Goal: Task Accomplishment & Management: Manage account settings

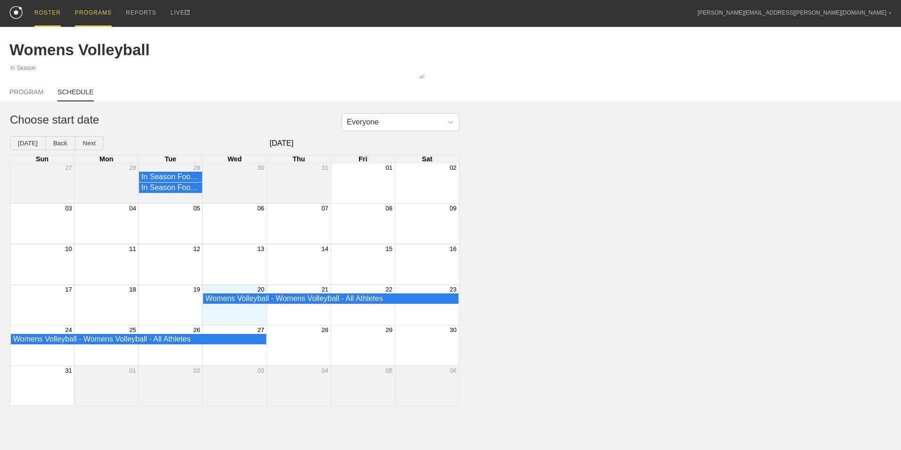
click at [39, 11] on div "ROSTER" at bounding box center [47, 13] width 26 height 27
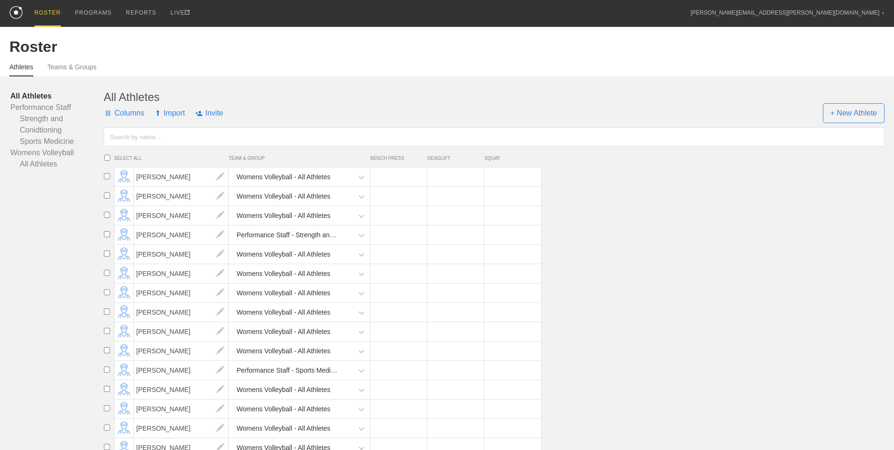
click at [61, 63] on div "Athletes Teams & Groups" at bounding box center [446, 66] width 875 height 21
click at [63, 70] on link "Teams & Groups" at bounding box center [72, 69] width 49 height 13
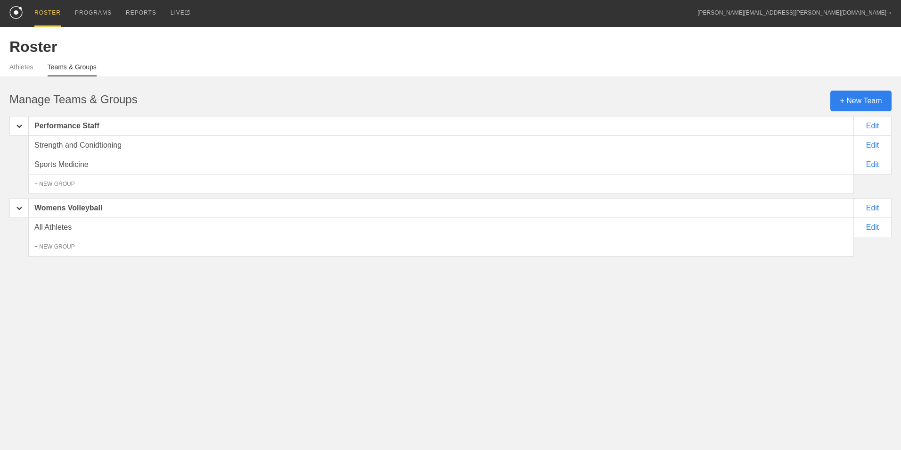
click at [856, 100] on div "+ New Team" at bounding box center [860, 100] width 61 height 21
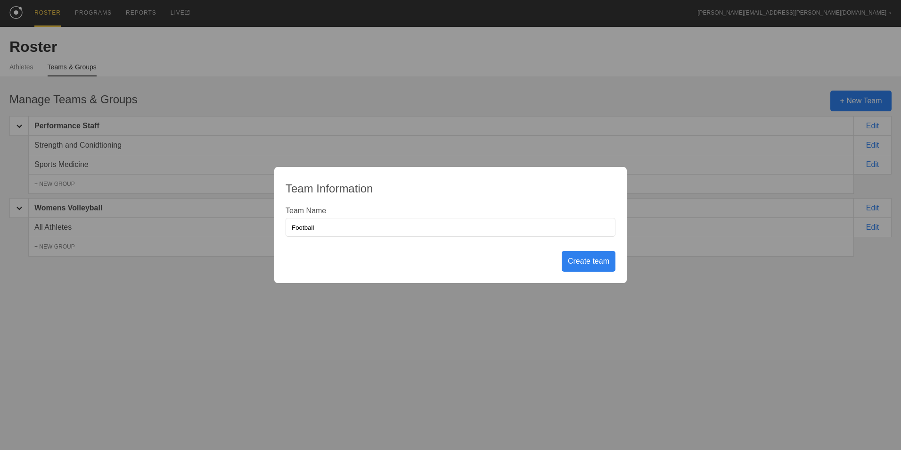
type input "Football"
click at [593, 264] on div "Create team" at bounding box center [589, 261] width 54 height 21
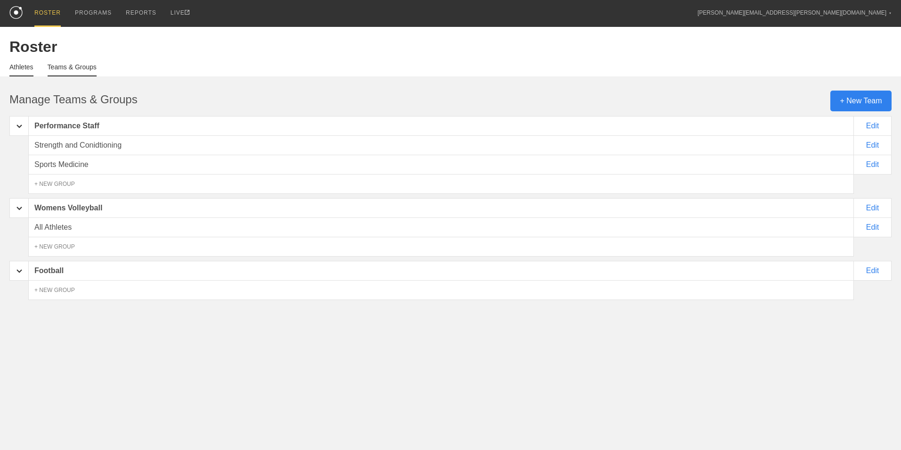
click at [11, 71] on link "Athletes" at bounding box center [21, 69] width 24 height 13
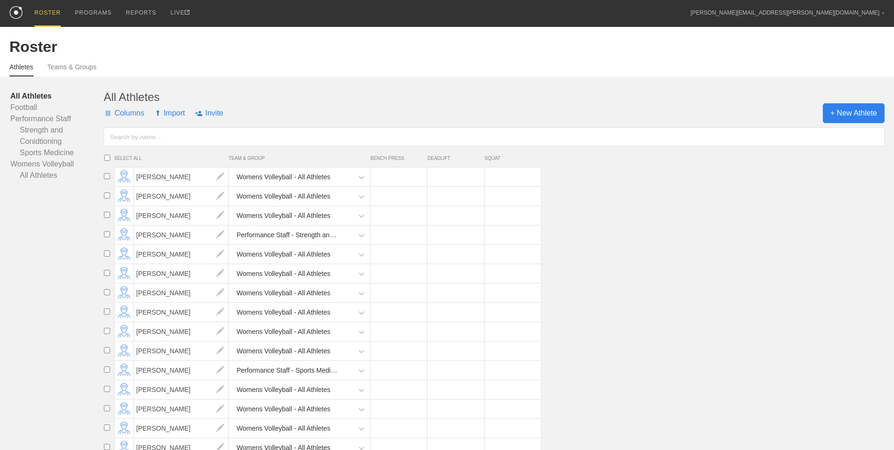
click at [851, 114] on span "+ New Athlete" at bounding box center [854, 113] width 62 height 20
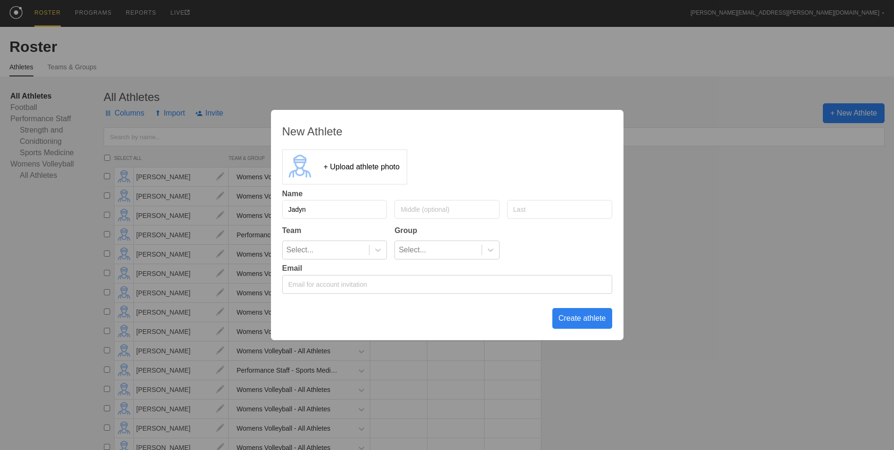
type input "Jadyn"
type input "Deal"
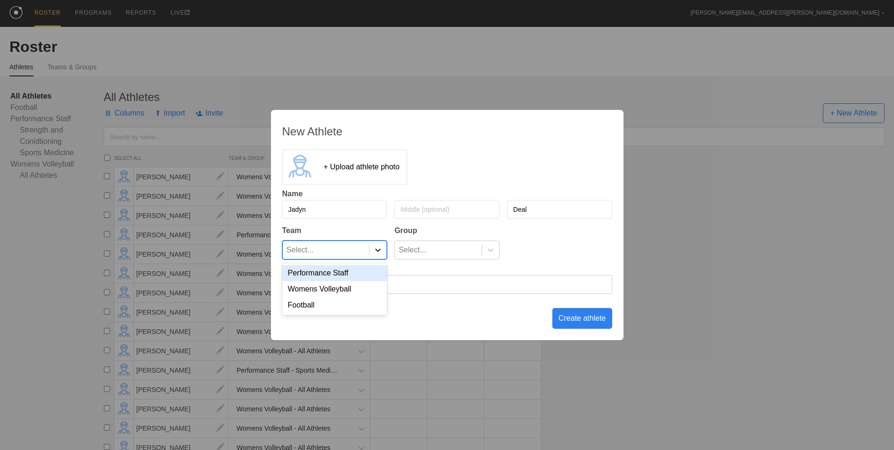
click at [373, 251] on icon at bounding box center [377, 249] width 9 height 9
click at [354, 305] on div "Football" at bounding box center [334, 305] width 105 height 16
click at [580, 322] on div "Create athlete" at bounding box center [582, 318] width 60 height 21
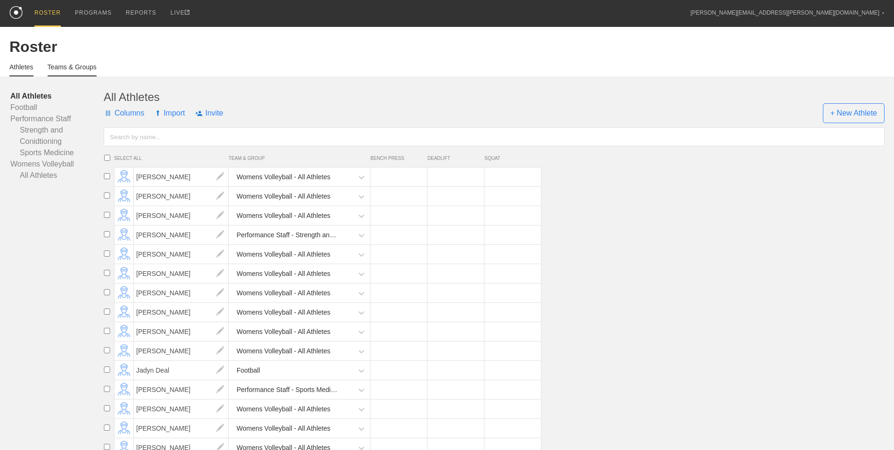
click at [58, 64] on link "Teams & Groups" at bounding box center [72, 69] width 49 height 13
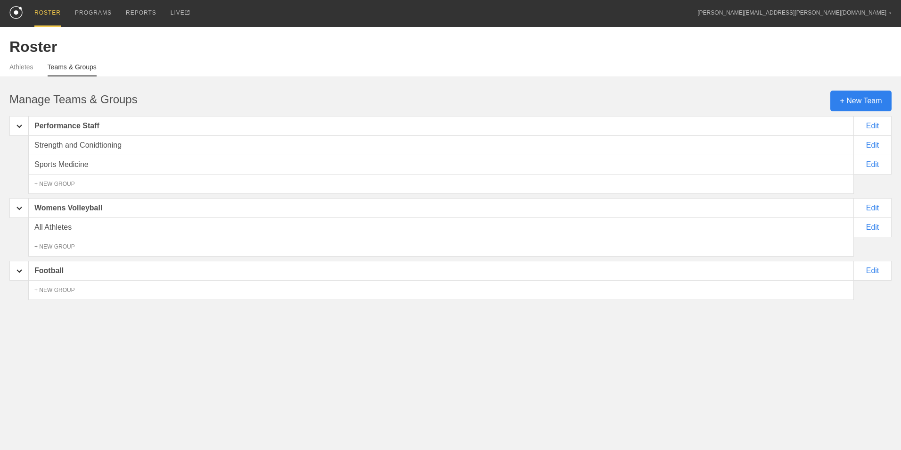
click at [86, 270] on div "Football" at bounding box center [441, 271] width 826 height 20
click at [19, 67] on link "Athletes" at bounding box center [21, 69] width 24 height 13
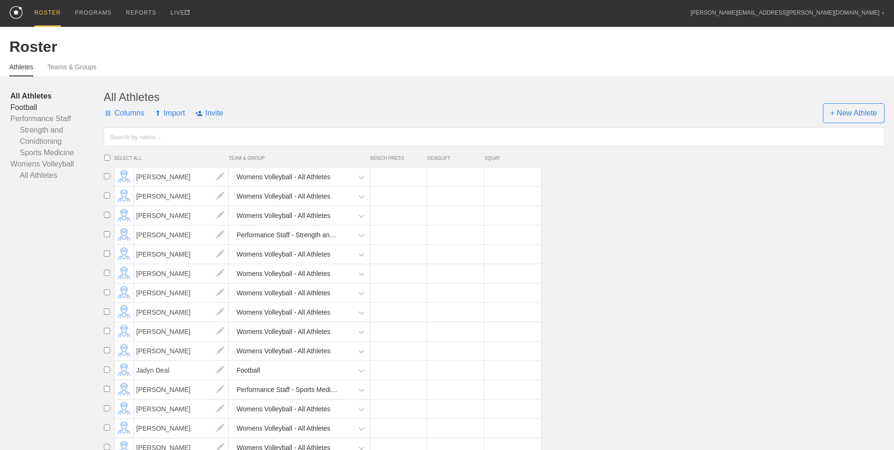
click at [34, 106] on link "Football" at bounding box center [56, 107] width 93 height 11
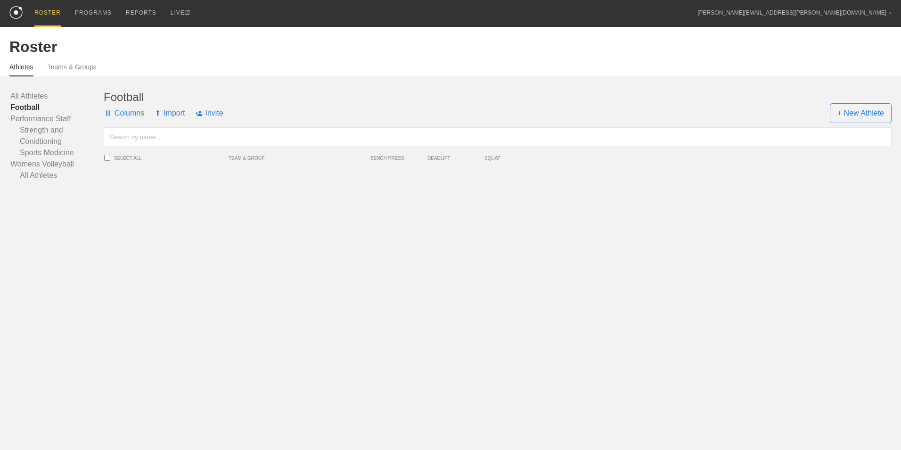
click at [197, 175] on div "Football Columns Import Invite + New Athlete SELECT ALL TEAM & GROUP BENCH PRES…" at bounding box center [498, 135] width 788 height 90
click at [114, 158] on li "SELECT ALL TEAM & GROUP BENCH PRESS DEADLIFT SQUAT" at bounding box center [321, 157] width 439 height 9
click at [125, 136] on input "text" at bounding box center [498, 136] width 788 height 19
click at [236, 159] on span "TEAM & GROUP" at bounding box center [300, 157] width 142 height 5
click at [38, 98] on link "All Athletes" at bounding box center [56, 95] width 93 height 11
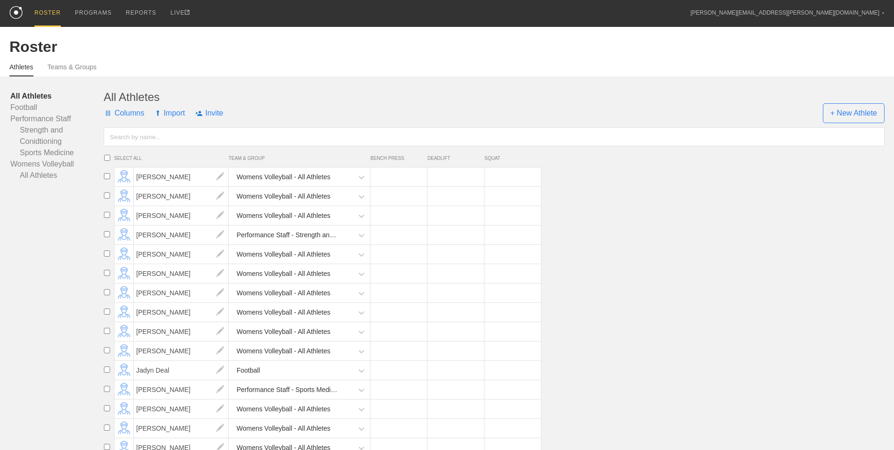
click at [106, 372] on input "checkbox" at bounding box center [107, 369] width 14 height 6
checkbox input "true"
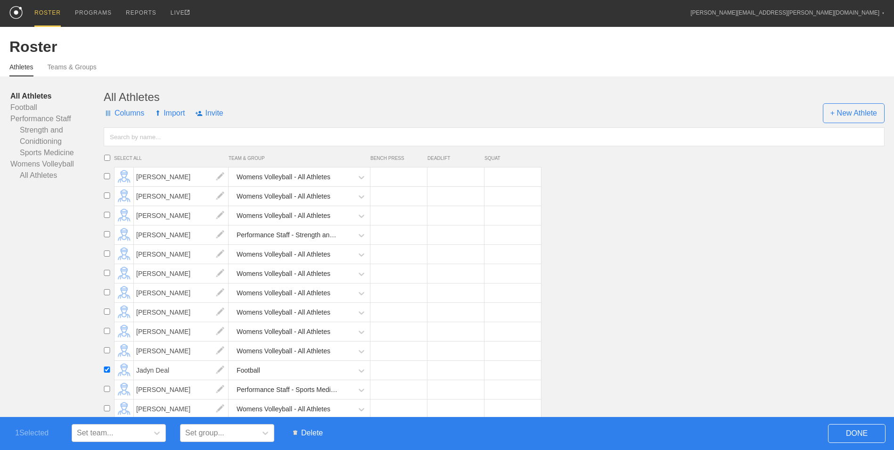
click at [305, 430] on span "Delete" at bounding box center [307, 433] width 39 height 18
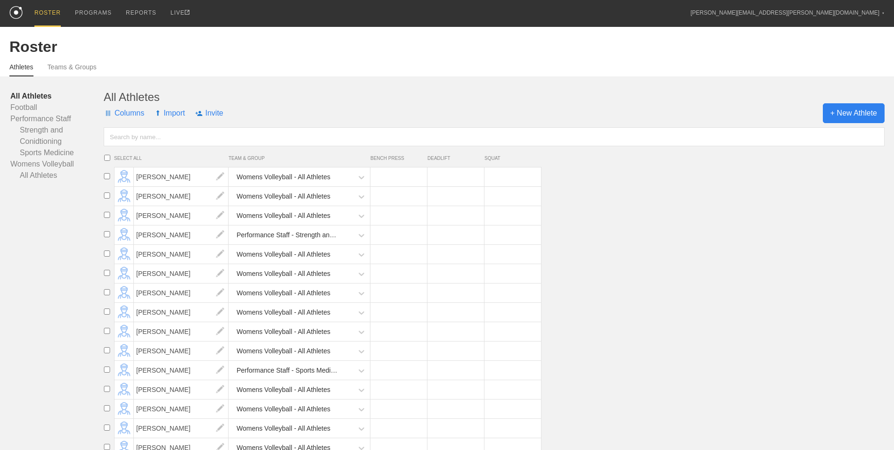
click at [866, 118] on span "+ New Athlete" at bounding box center [854, 113] width 62 height 20
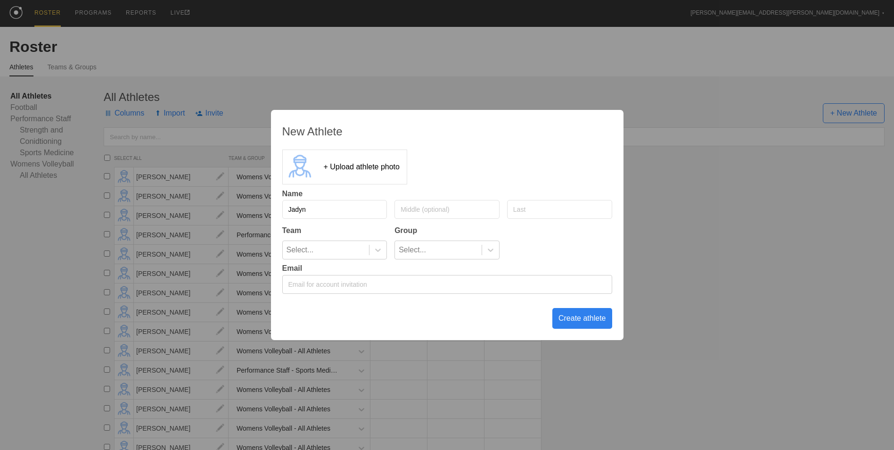
type input "Jadyn"
click at [545, 211] on input "text" at bounding box center [559, 209] width 105 height 19
type input "Deal"
click at [352, 250] on div "Select..." at bounding box center [326, 250] width 87 height 18
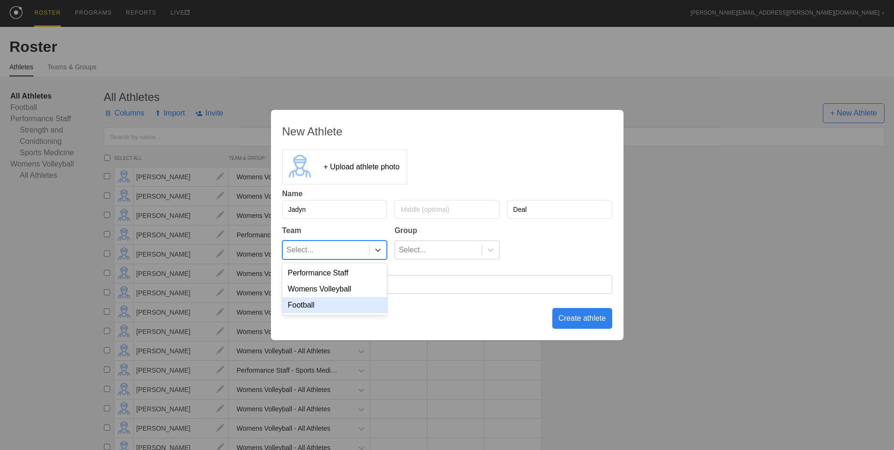
click at [335, 311] on div "Football" at bounding box center [334, 305] width 105 height 16
click at [444, 251] on div "Select..." at bounding box center [438, 250] width 87 height 18
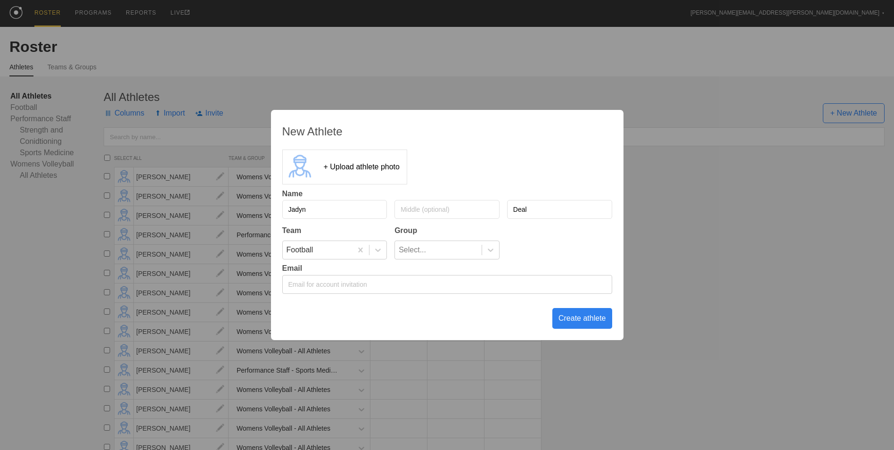
click at [320, 126] on div "New Athlete" at bounding box center [447, 131] width 330 height 13
click at [587, 318] on div "Create athlete" at bounding box center [582, 318] width 60 height 21
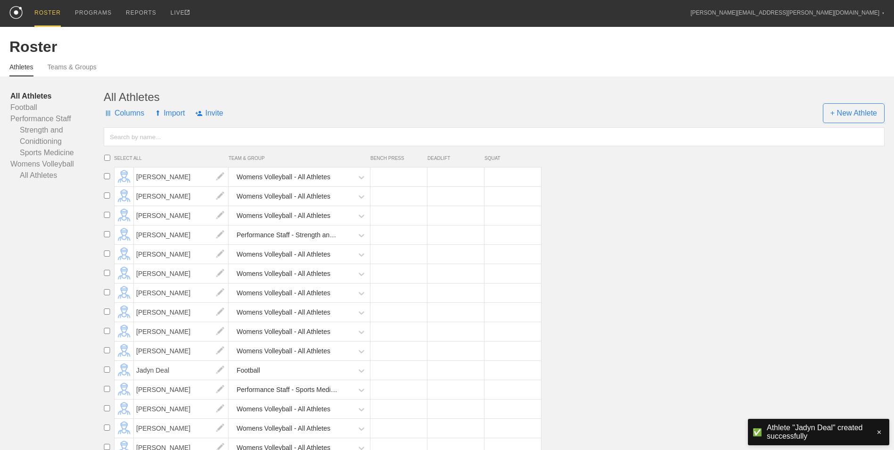
click at [108, 372] on input "checkbox" at bounding box center [107, 369] width 14 height 6
checkbox input "true"
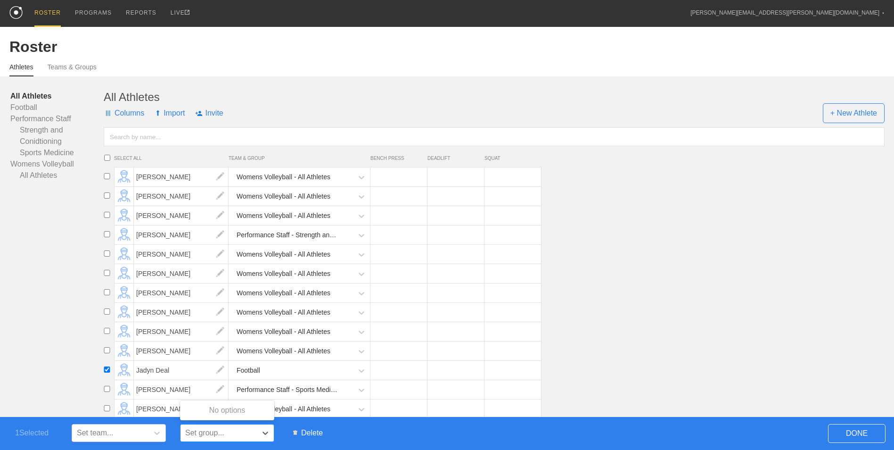
click at [254, 435] on div "Set group..." at bounding box center [218, 432] width 76 height 14
click at [25, 108] on link "Football" at bounding box center [56, 107] width 93 height 11
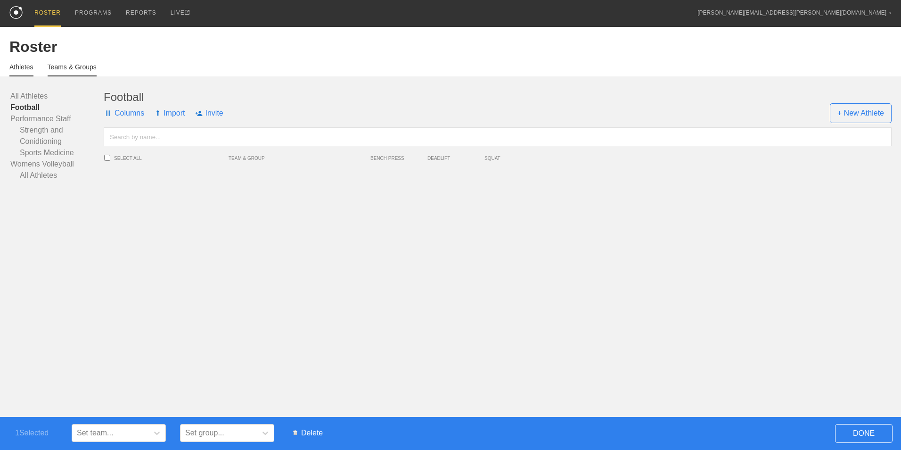
click at [68, 67] on link "Teams & Groups" at bounding box center [72, 69] width 49 height 13
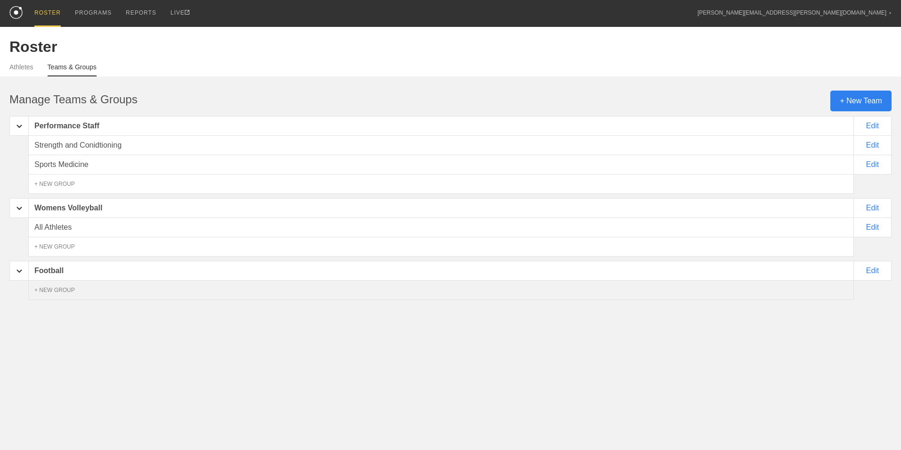
click at [78, 291] on div "+ NEW GROUP" at bounding box center [441, 290] width 826 height 20
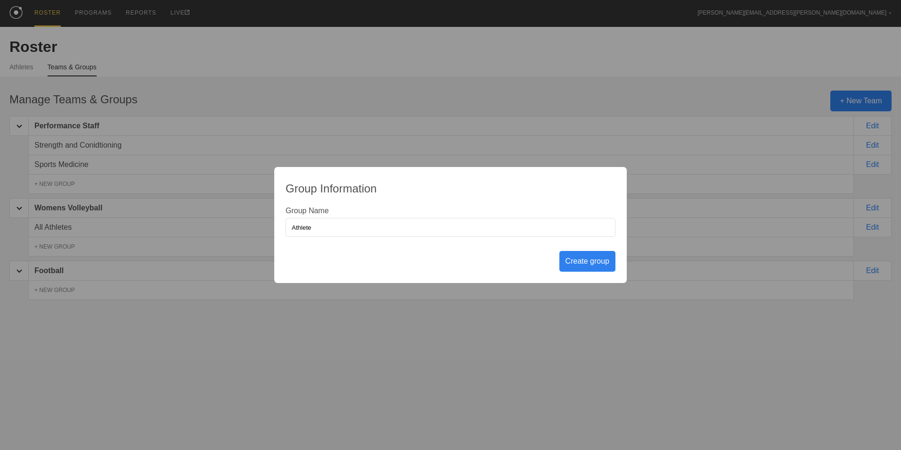
type input "Athlete"
click at [602, 259] on div "Create group" at bounding box center [587, 261] width 56 height 21
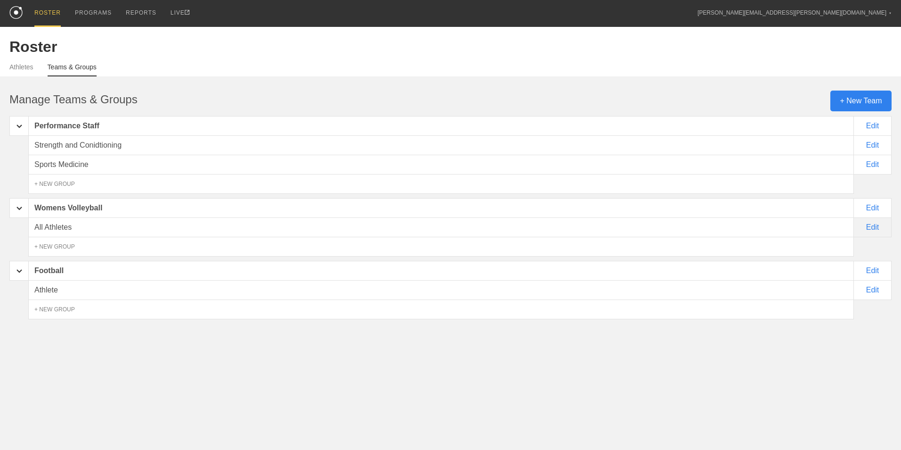
click at [866, 225] on div "Edit" at bounding box center [873, 227] width 38 height 20
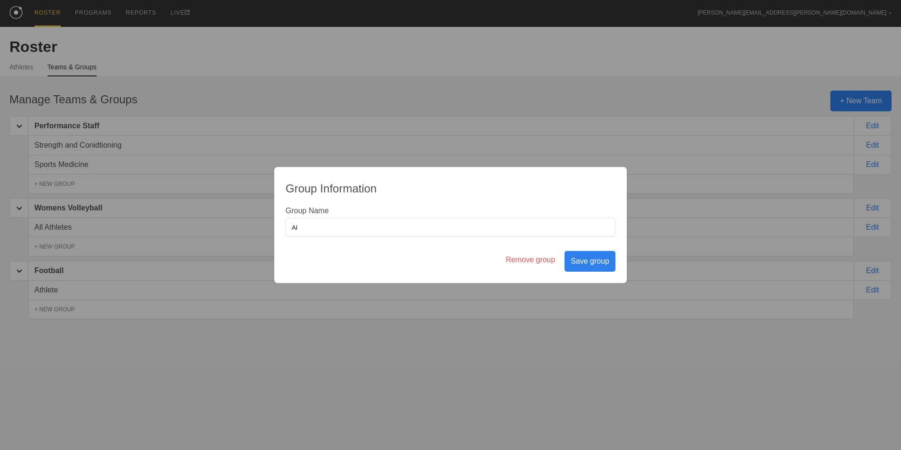
type input "A"
type input "Athlete"
click at [579, 261] on div "Save group" at bounding box center [589, 261] width 51 height 21
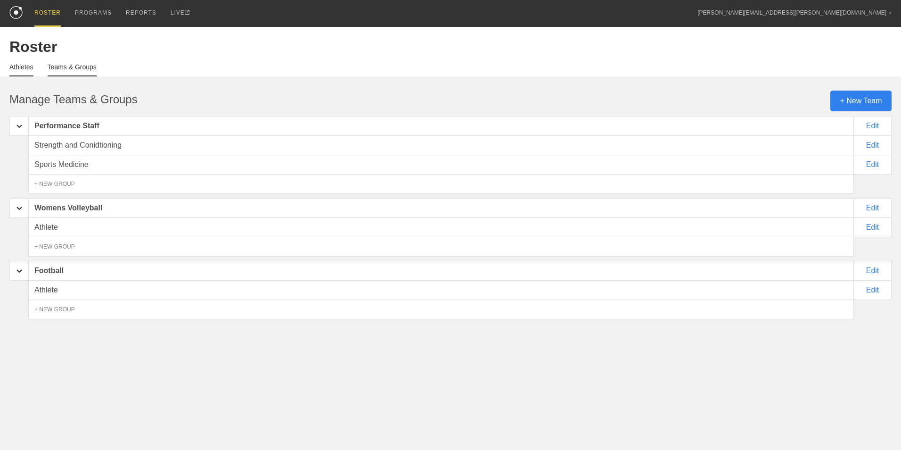
click at [16, 71] on link "Athletes" at bounding box center [21, 69] width 24 height 13
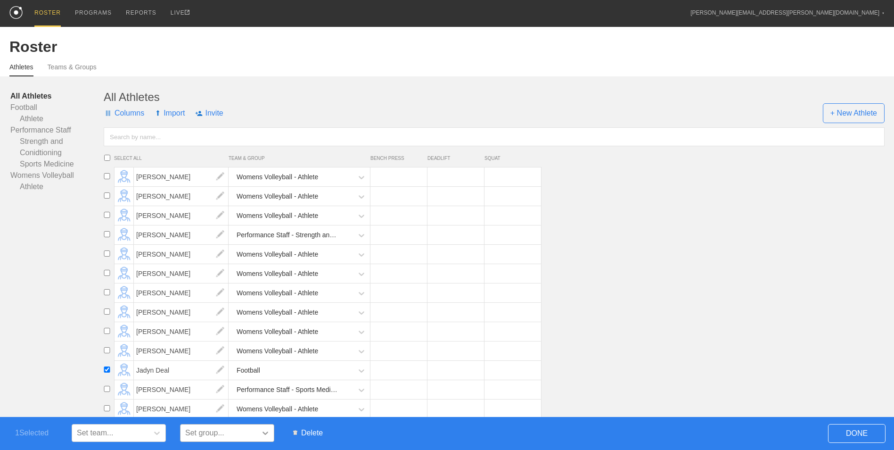
click at [268, 436] on icon at bounding box center [265, 432] width 9 height 9
click at [272, 433] on div at bounding box center [265, 432] width 17 height 17
click at [275, 374] on div "Football" at bounding box center [292, 369] width 122 height 19
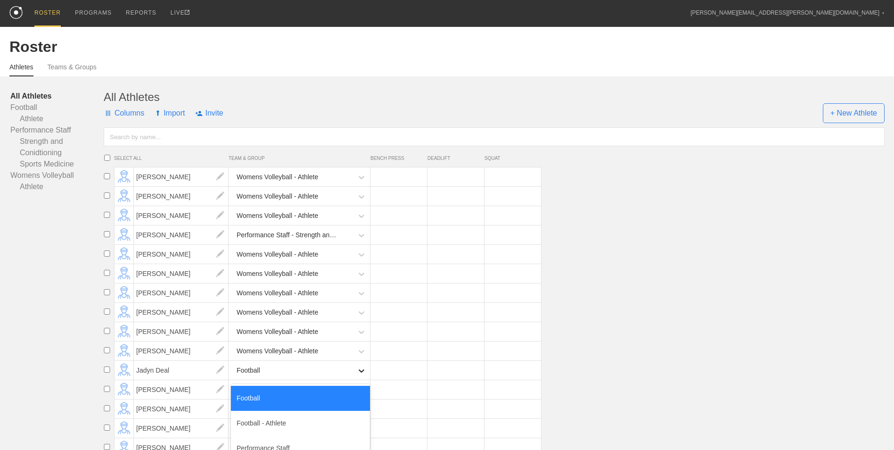
click at [360, 375] on icon at bounding box center [361, 370] width 9 height 9
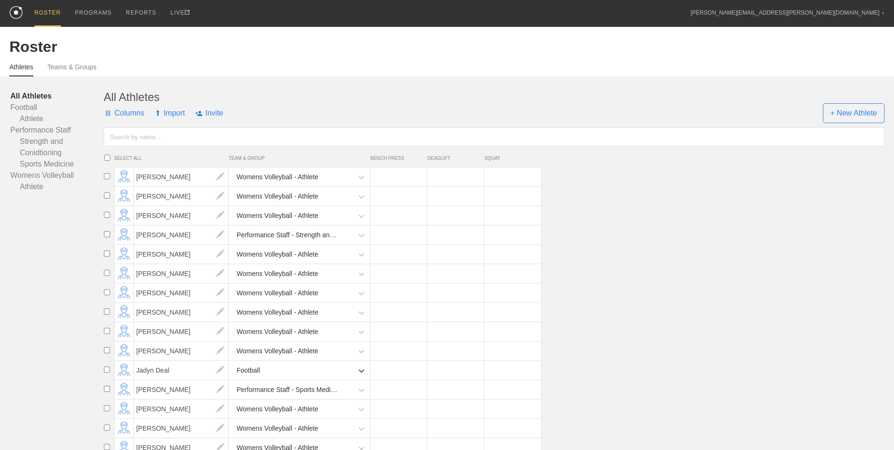
click at [284, 378] on div "Football" at bounding box center [292, 369] width 122 height 19
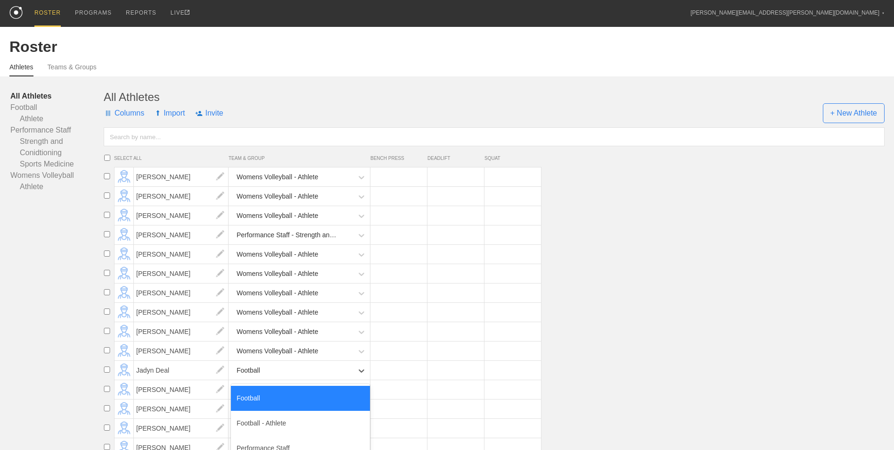
drag, startPoint x: 283, startPoint y: 375, endPoint x: 270, endPoint y: 379, distance: 13.0
click at [285, 376] on div "Football" at bounding box center [292, 369] width 122 height 19
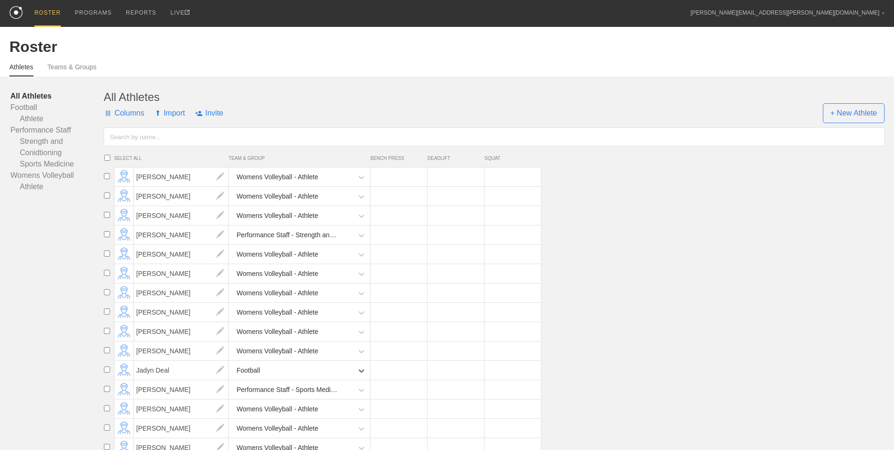
click at [106, 371] on input "checkbox" at bounding box center [107, 369] width 14 height 6
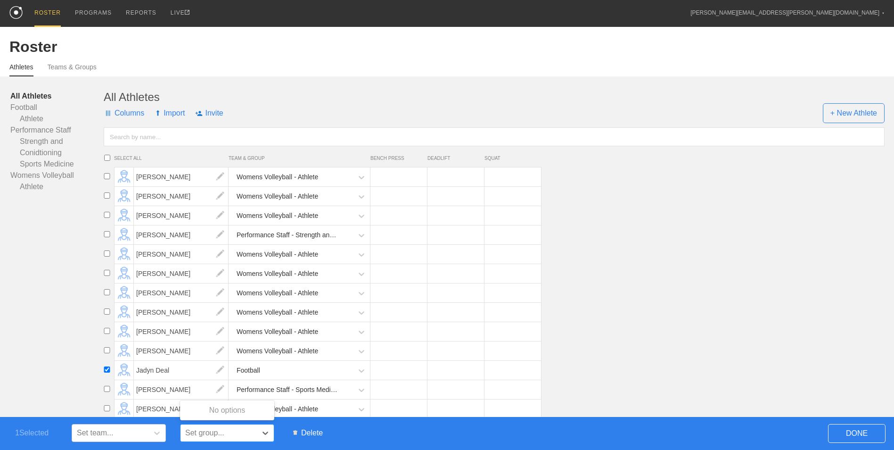
click at [251, 433] on div "Set group..." at bounding box center [218, 432] width 76 height 14
click at [272, 434] on div at bounding box center [265, 432] width 17 height 17
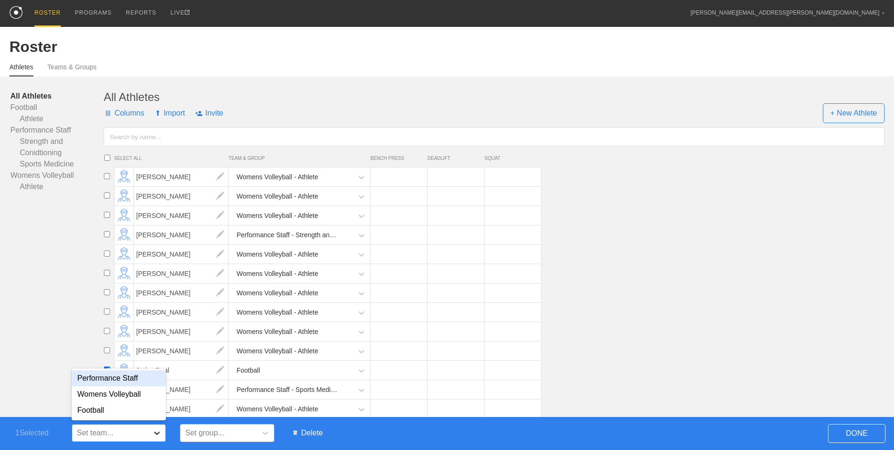
click at [164, 432] on div at bounding box center [156, 432] width 17 height 17
click at [150, 412] on div "Football" at bounding box center [119, 410] width 94 height 16
click at [128, 432] on div "Set team..." at bounding box center [110, 432] width 76 height 14
click at [132, 409] on div "Football" at bounding box center [119, 410] width 94 height 16
click at [159, 430] on icon at bounding box center [156, 432] width 9 height 9
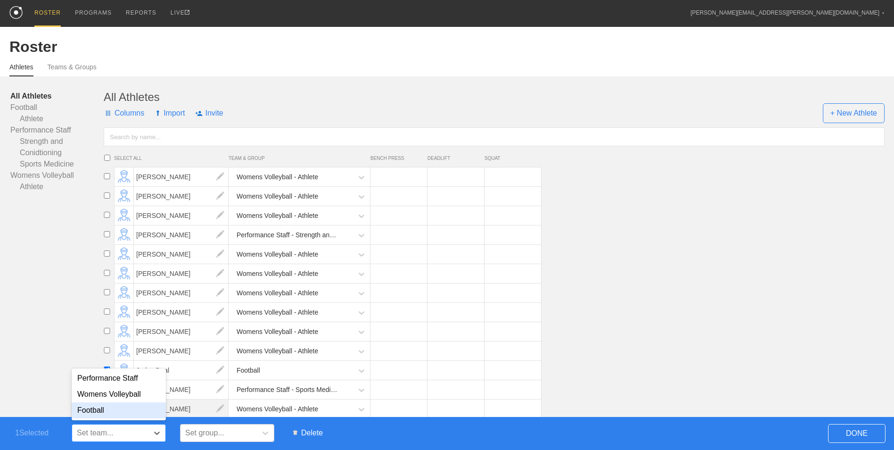
click at [137, 406] on div "Football" at bounding box center [119, 410] width 94 height 16
click at [240, 430] on div "Set group..." at bounding box center [218, 432] width 76 height 14
click at [642, 312] on li "Emma Behrmann Womens Volleyball - Athlete" at bounding box center [497, 312] width 794 height 19
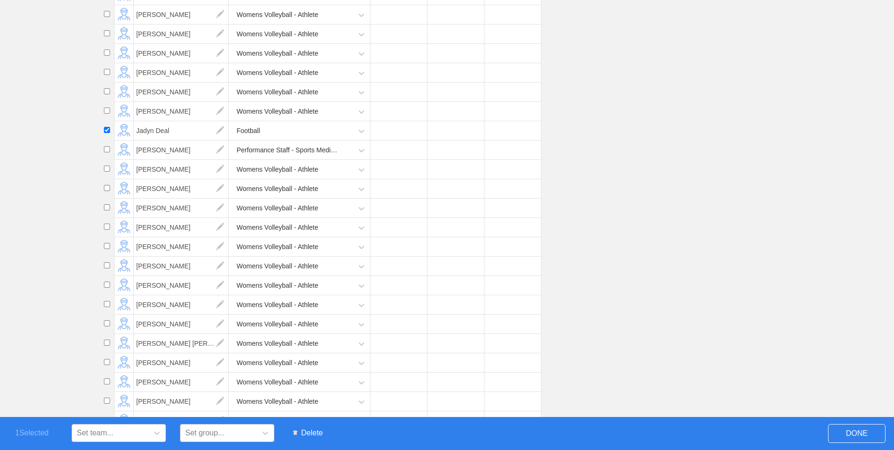
scroll to position [153, 0]
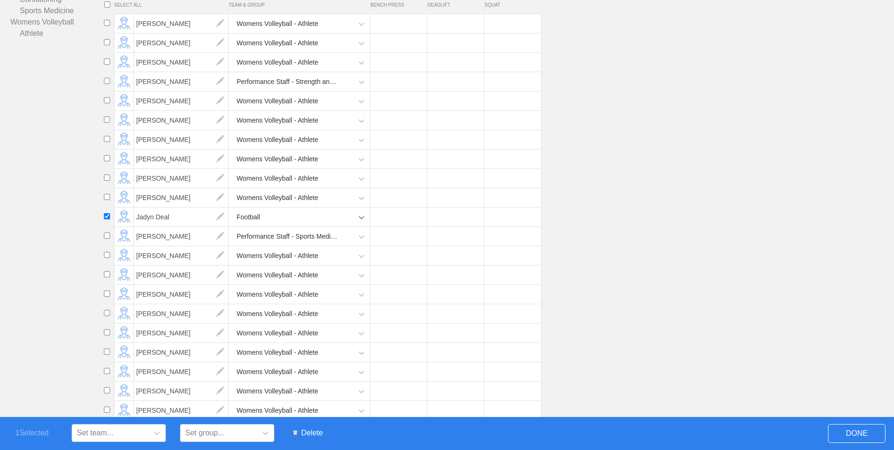
click at [363, 222] on icon at bounding box center [361, 217] width 9 height 9
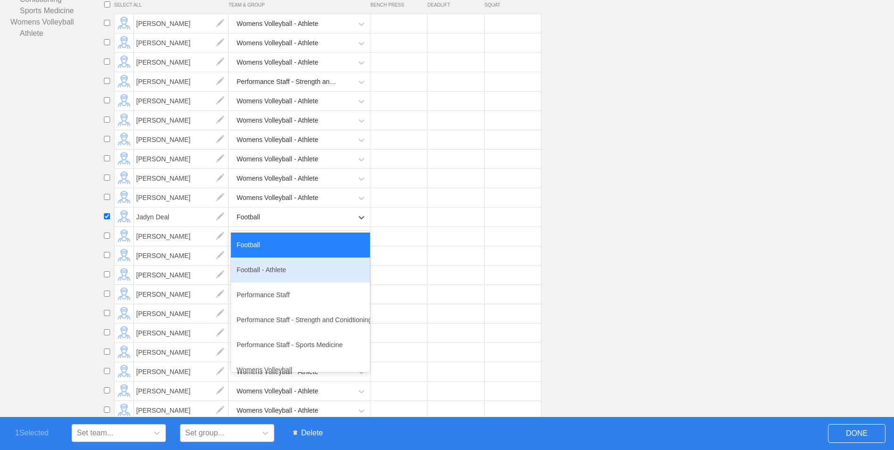
click at [322, 270] on div "Football - Athlete" at bounding box center [300, 269] width 139 height 25
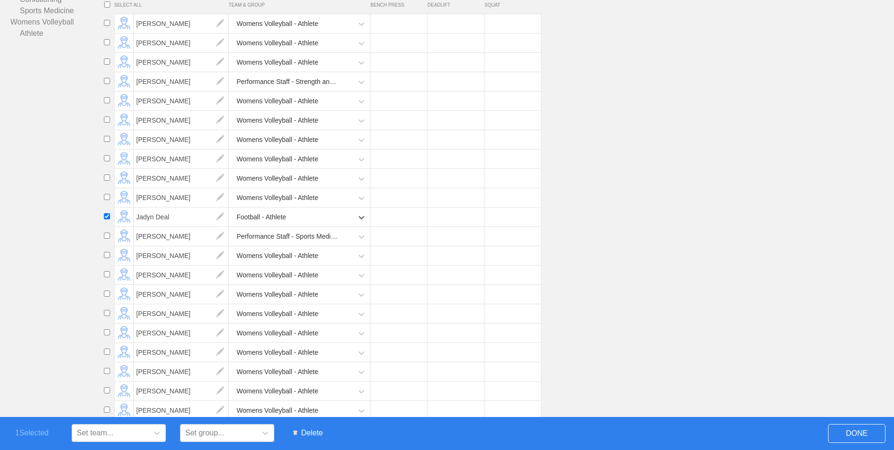
click at [108, 219] on input "checkbox" at bounding box center [107, 216] width 14 height 6
checkbox input "false"
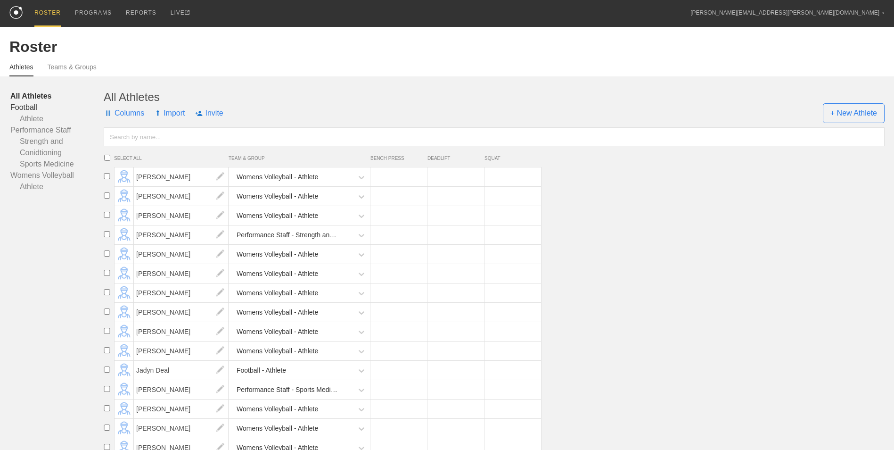
click at [30, 104] on link "Football" at bounding box center [56, 107] width 93 height 11
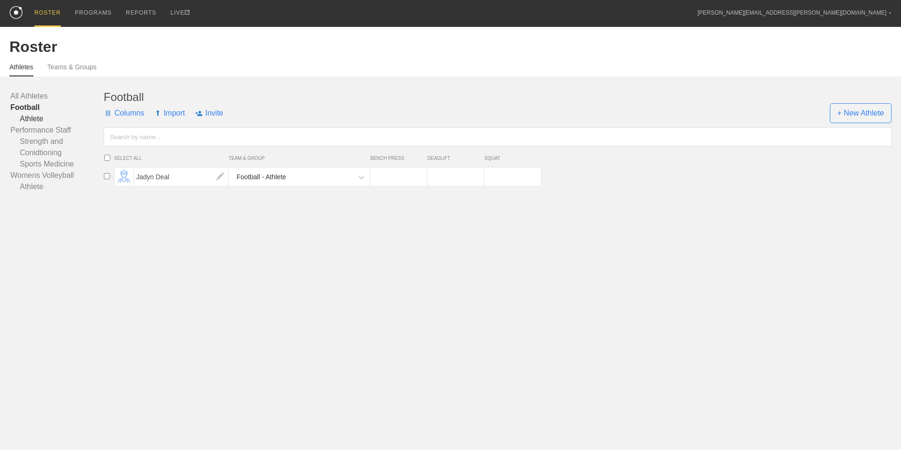
click at [40, 120] on link "Athlete" at bounding box center [56, 118] width 93 height 11
click at [32, 107] on link "Football" at bounding box center [56, 107] width 93 height 11
click at [854, 115] on span "+ New Athlete" at bounding box center [861, 113] width 62 height 20
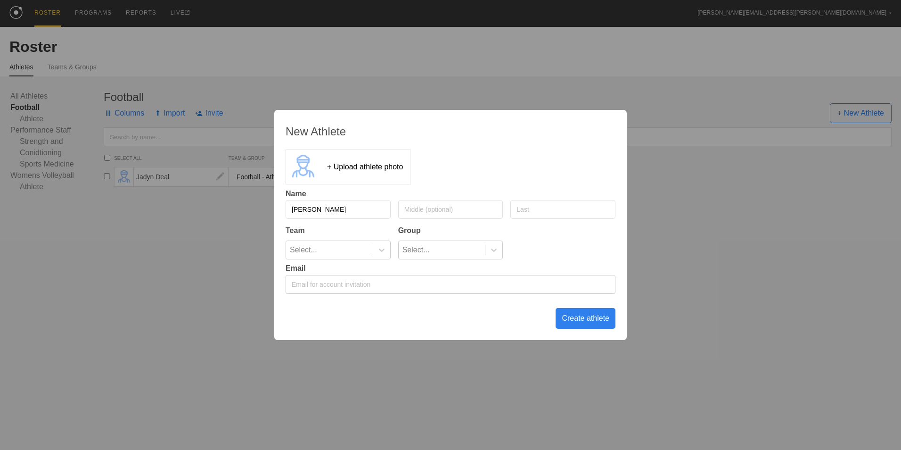
type input "Matthew"
type input "Wiegand"
click at [381, 252] on icon at bounding box center [381, 249] width 9 height 9
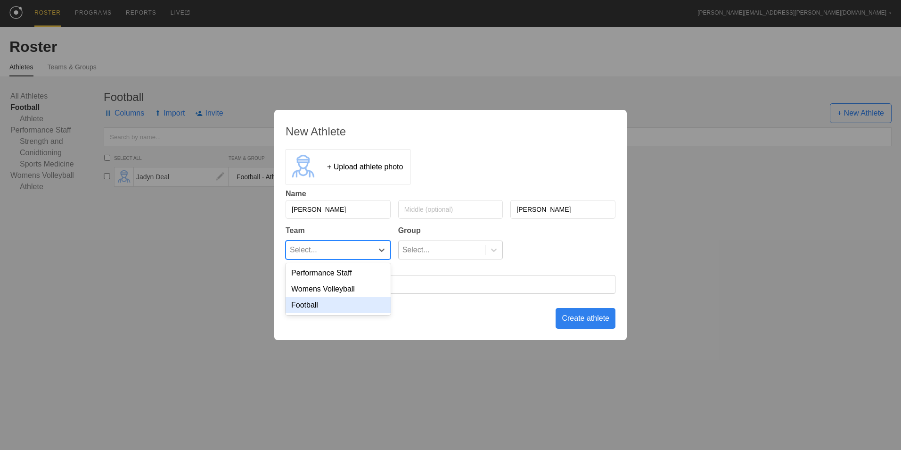
click at [348, 300] on div "Football" at bounding box center [338, 305] width 105 height 16
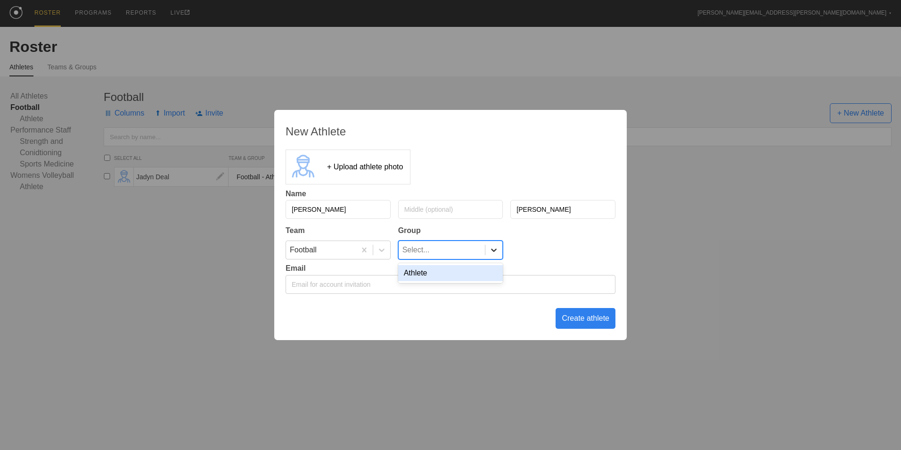
click at [495, 246] on icon at bounding box center [493, 249] width 9 height 9
click at [454, 269] on div "Athlete" at bounding box center [450, 273] width 105 height 16
click at [572, 317] on div "Create athlete" at bounding box center [586, 318] width 60 height 21
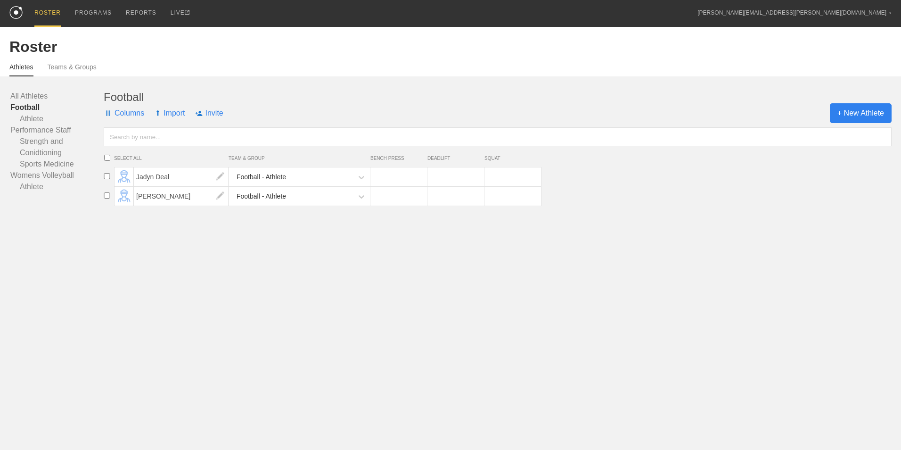
click at [866, 118] on span "+ New Athlete" at bounding box center [861, 113] width 62 height 20
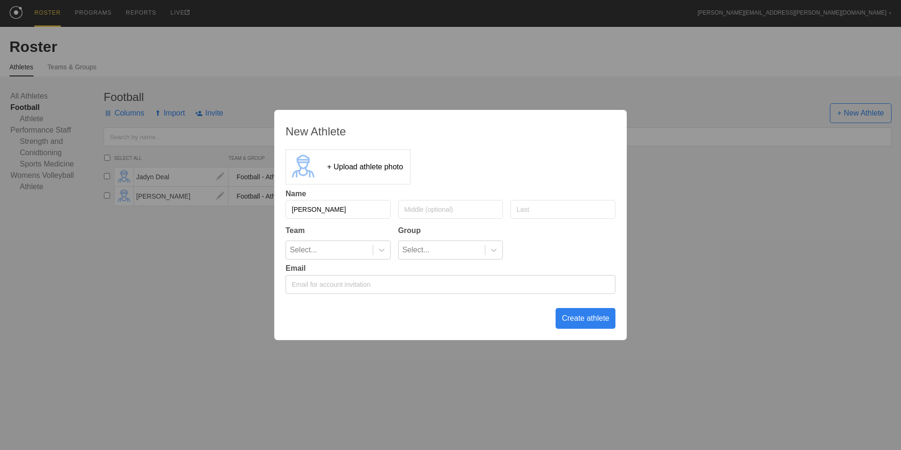
type input "Andrew"
type input "Martin"
click at [382, 249] on icon at bounding box center [381, 249] width 9 height 9
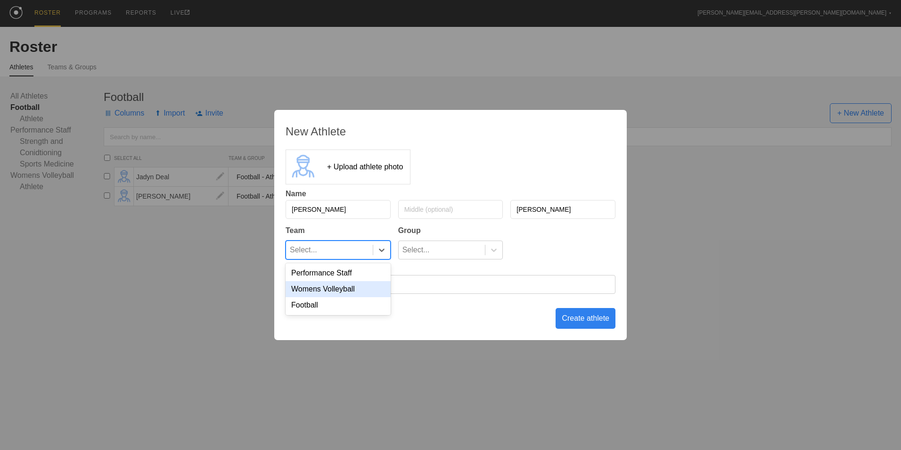
click at [359, 302] on div "Football" at bounding box center [338, 305] width 105 height 16
click at [440, 245] on div "Select..." at bounding box center [442, 250] width 87 height 18
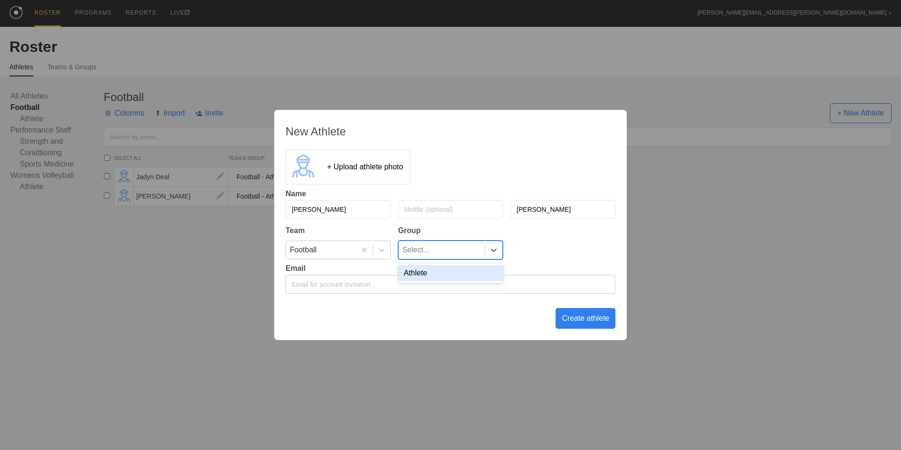
click at [437, 275] on div "Athlete" at bounding box center [450, 273] width 105 height 16
click at [577, 321] on div "Create athlete" at bounding box center [586, 318] width 60 height 21
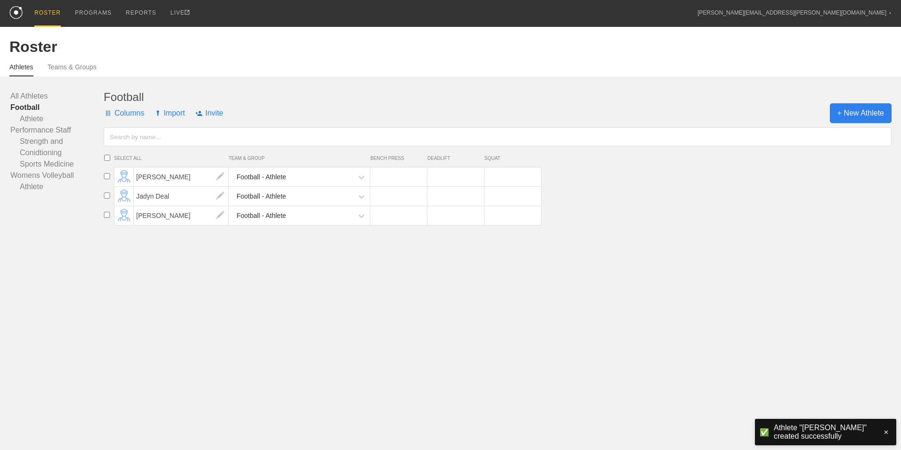
click at [848, 121] on span "+ New Athlete" at bounding box center [861, 113] width 62 height 20
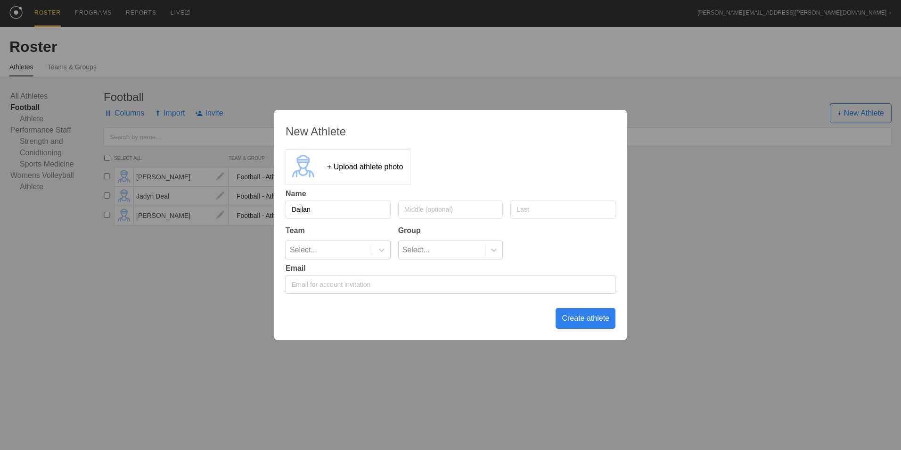
type input "Dailan"
type input "Brown"
click at [376, 255] on div at bounding box center [381, 250] width 17 height 18
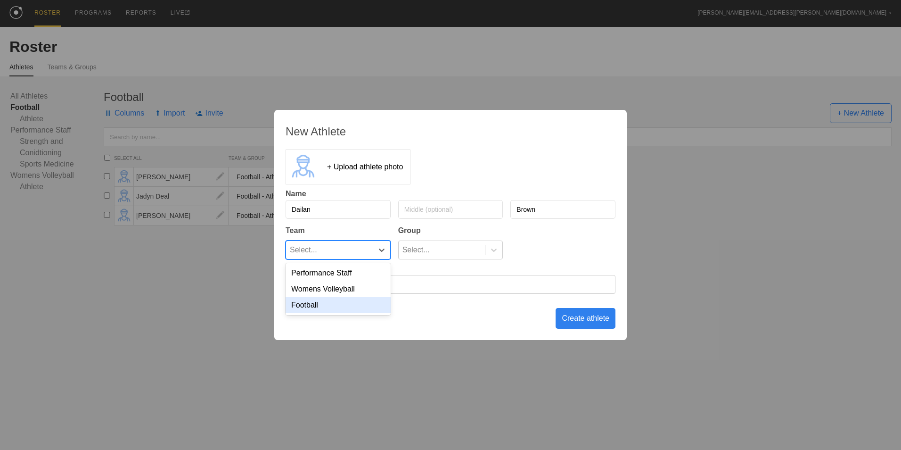
click at [351, 306] on div "Football" at bounding box center [338, 305] width 105 height 16
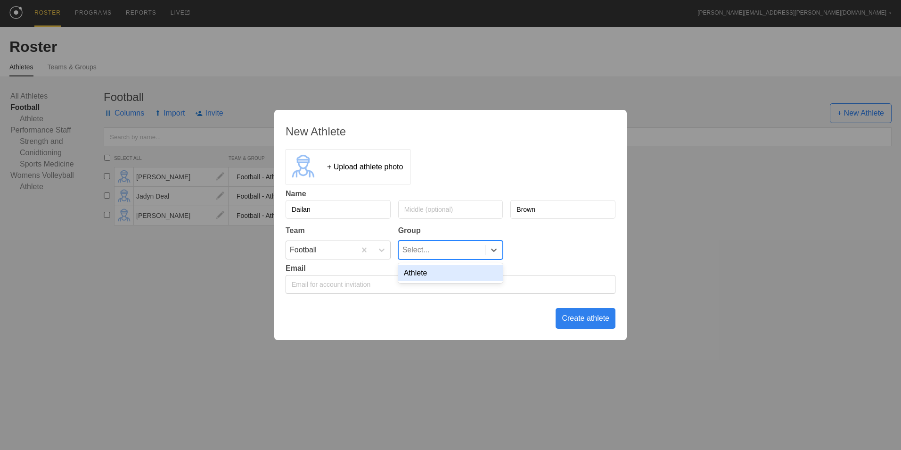
click at [433, 248] on div "Select..." at bounding box center [442, 250] width 87 height 18
drag, startPoint x: 425, startPoint y: 278, endPoint x: 435, endPoint y: 283, distance: 11.6
click at [425, 278] on div "Athlete" at bounding box center [450, 273] width 105 height 16
click at [576, 319] on div "Create athlete" at bounding box center [586, 318] width 60 height 21
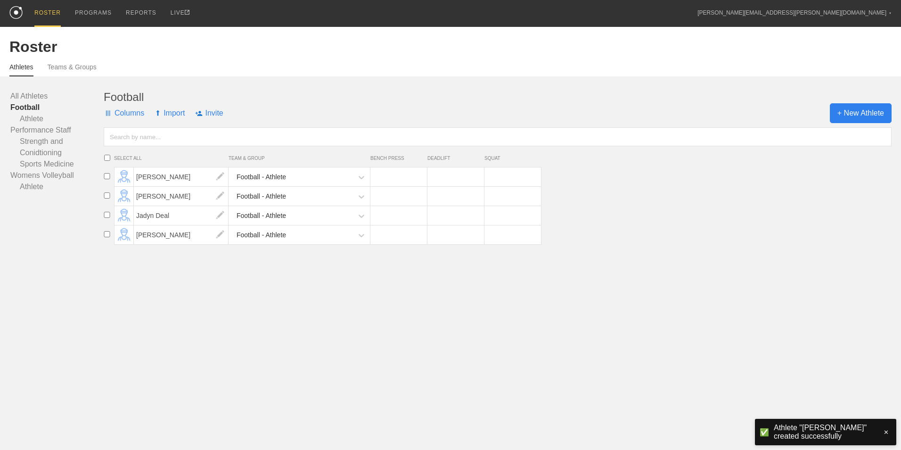
click at [867, 115] on span "+ New Athlete" at bounding box center [861, 113] width 62 height 20
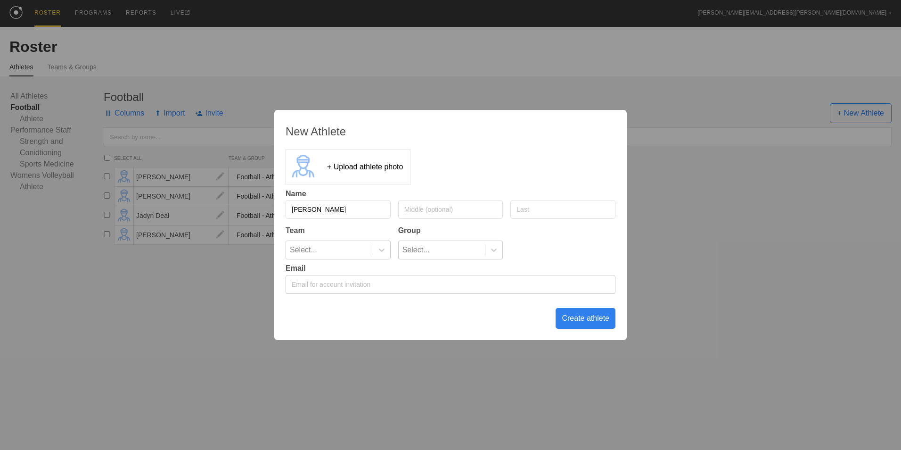
type input "Damien"
type input "Godley"
click at [347, 249] on div "Select..." at bounding box center [329, 250] width 87 height 18
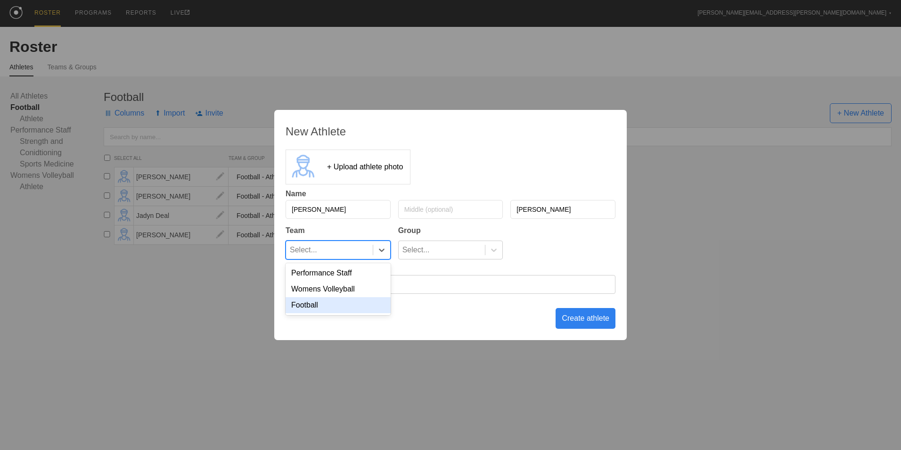
click at [353, 303] on div "Football" at bounding box center [338, 305] width 105 height 16
click at [418, 246] on div "Select..." at bounding box center [415, 250] width 27 height 18
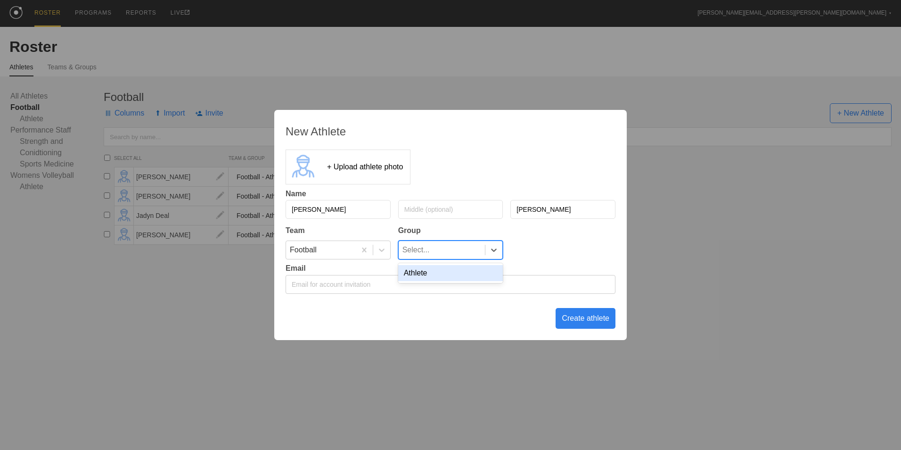
click at [417, 276] on div "Athlete" at bounding box center [450, 273] width 105 height 16
click at [581, 314] on div "Create athlete" at bounding box center [586, 318] width 60 height 21
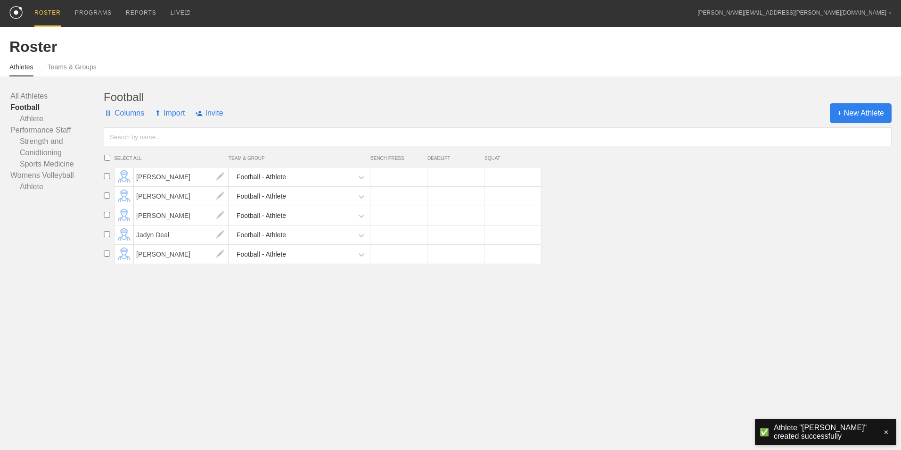
click at [837, 112] on span "+ New Athlete" at bounding box center [861, 113] width 62 height 20
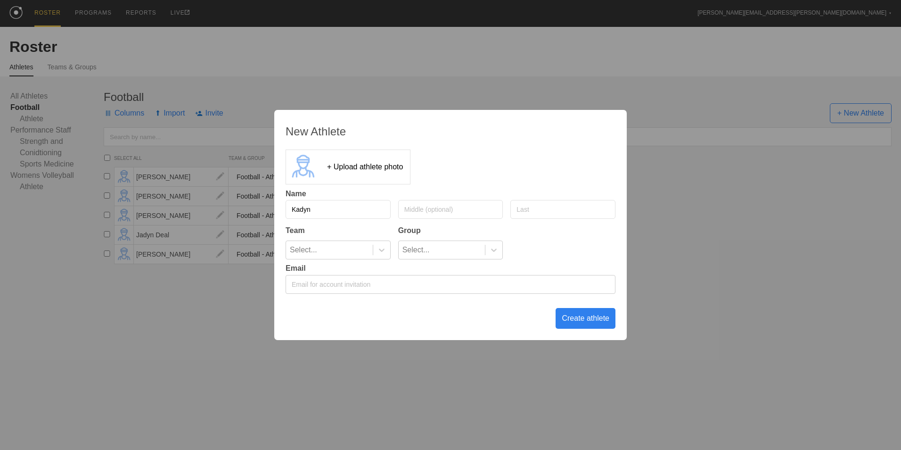
type input "Kadyn"
type input "Burleson"
click at [362, 249] on div "Select..." at bounding box center [329, 250] width 87 height 18
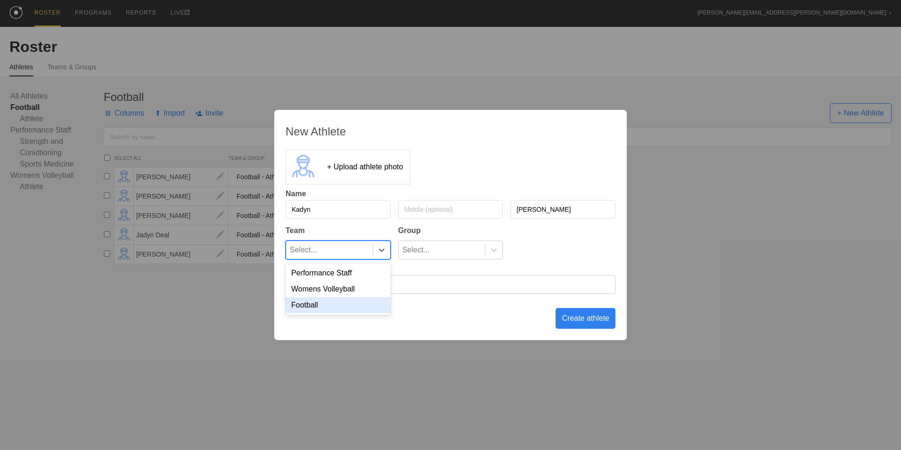
click at [338, 310] on div "Football" at bounding box center [338, 305] width 105 height 16
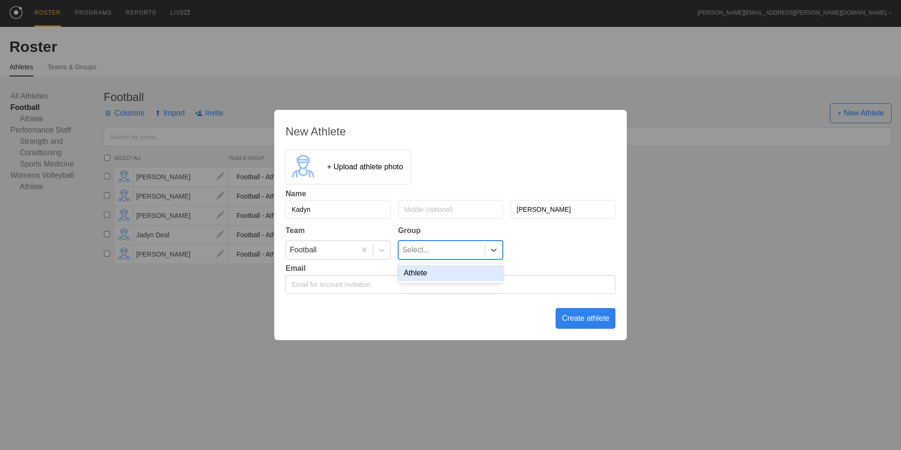
click at [412, 252] on div "Select..." at bounding box center [415, 250] width 27 height 18
drag, startPoint x: 418, startPoint y: 273, endPoint x: 514, endPoint y: 300, distance: 98.8
click at [421, 273] on div "Athlete" at bounding box center [450, 273] width 105 height 16
click at [580, 319] on div "Create athlete" at bounding box center [586, 318] width 60 height 21
